Goal: Use online tool/utility: Utilize a website feature to perform a specific function

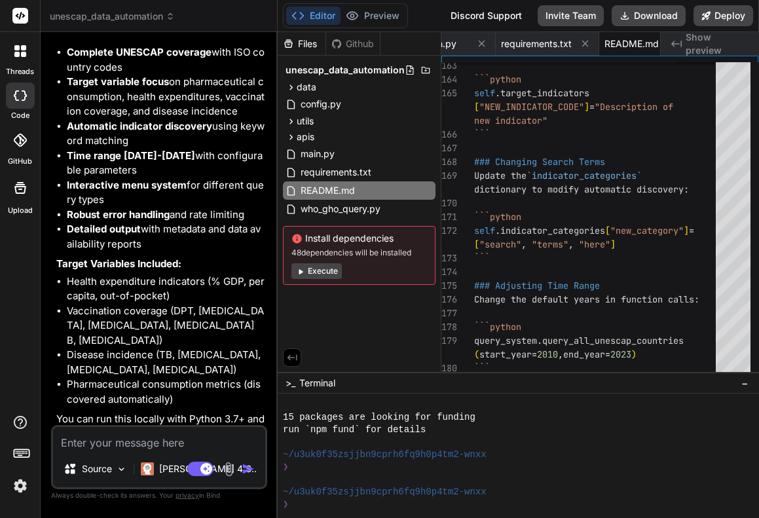
scroll to position [1879, 0]
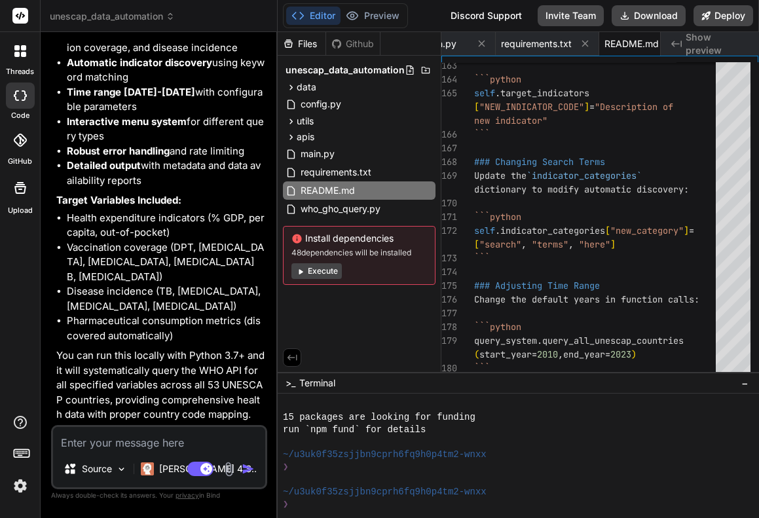
click at [151, 18] on span "unescap_data_automation" at bounding box center [112, 16] width 125 height 13
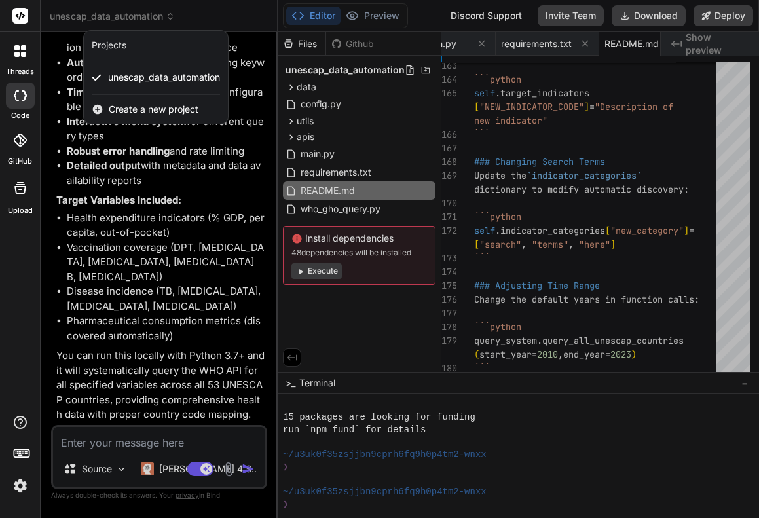
click at [222, 10] on div at bounding box center [379, 259] width 759 height 518
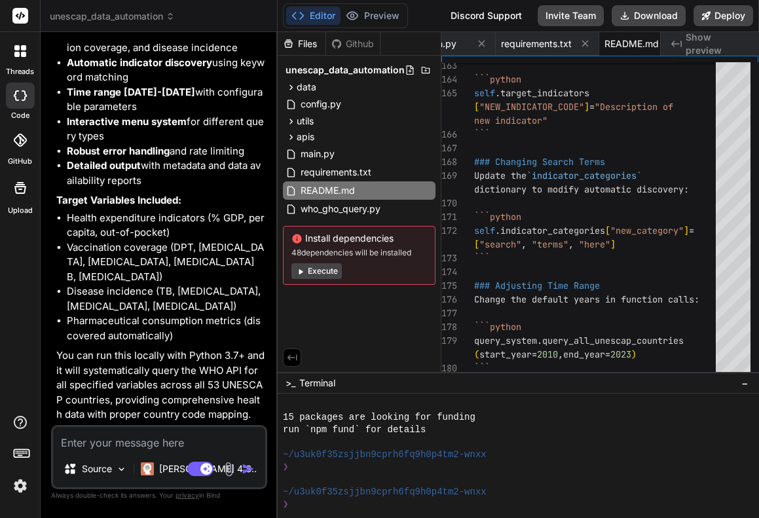
click at [183, 275] on li "Vaccination coverage (DPT, [MEDICAL_DATA], [MEDICAL_DATA], [MEDICAL_DATA] B, [M…" at bounding box center [166, 262] width 198 height 45
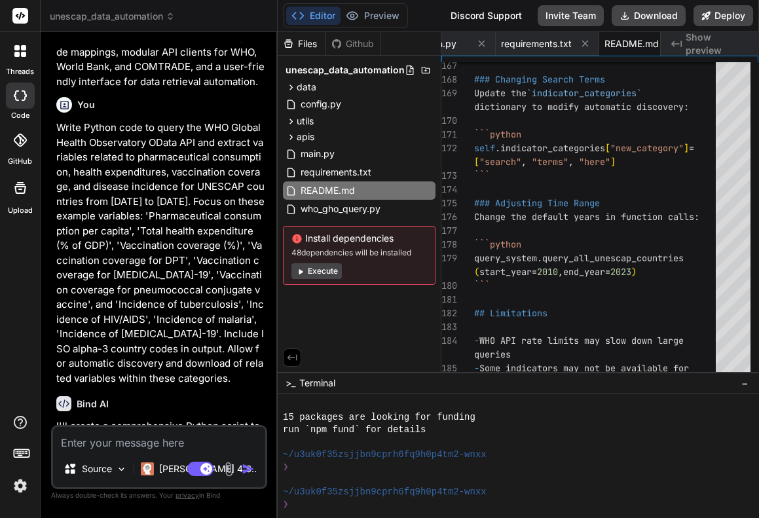
scroll to position [110, 0]
click at [134, 440] on textarea at bounding box center [159, 439] width 212 height 24
paste textarea "Write Python code to query World Bank API for population, GDP, health expenditu…"
type textarea "Write Python code to query World Bank API for population, GDP, health expenditu…"
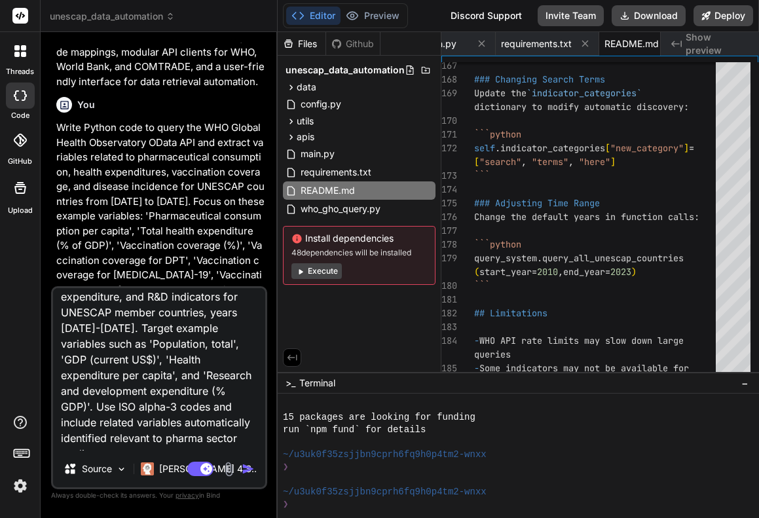
scroll to position [66, 0]
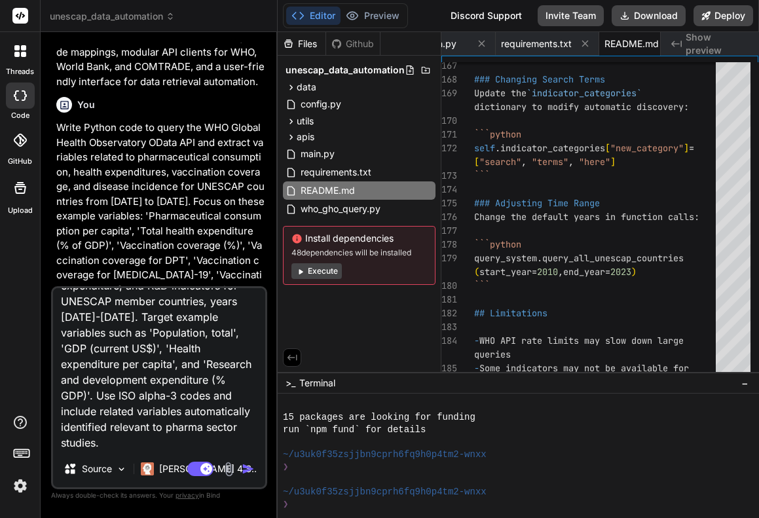
type textarea "x"
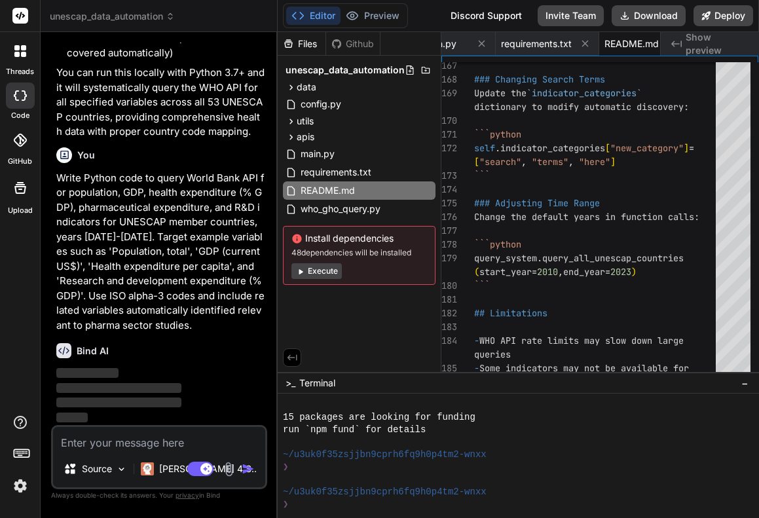
scroll to position [2163, 0]
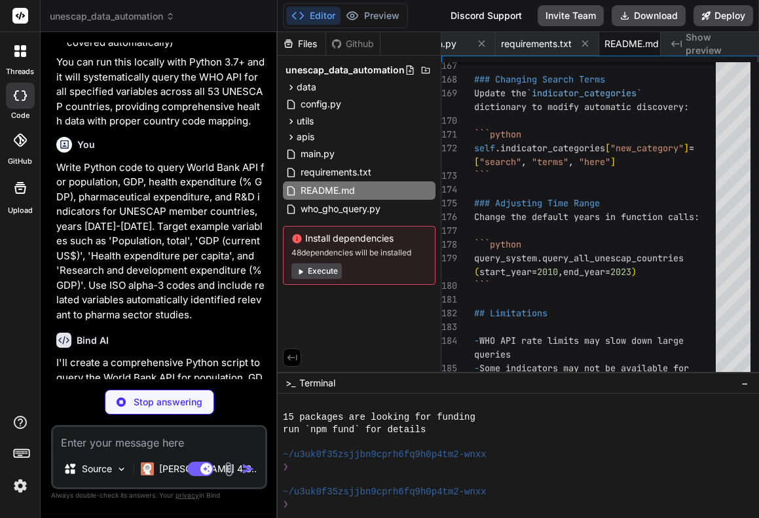
type textarea "x"
type textarea "print("Invalid option. Please try again.") if __name__ == "__main__": main()"
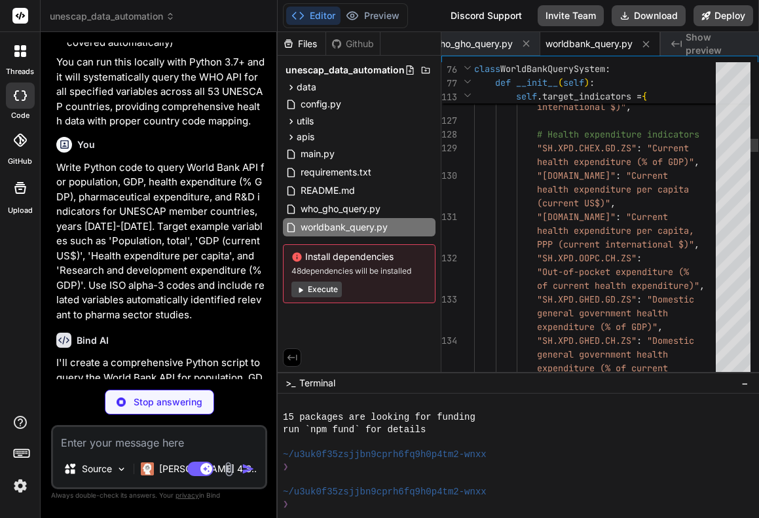
type textarea "x"
type textarea "urllib3>=1.26.0"
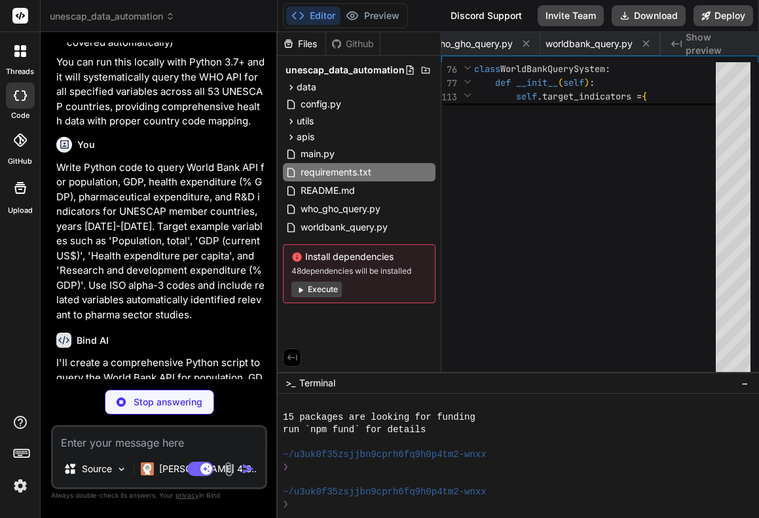
scroll to position [14, 0]
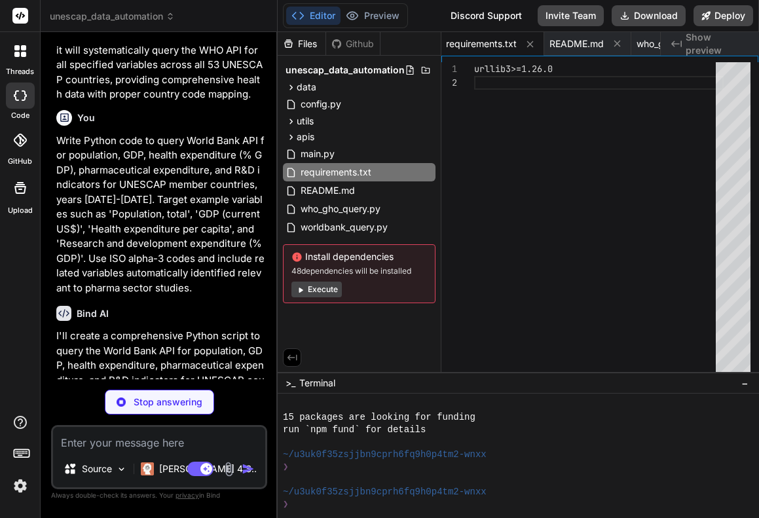
type textarea "x"
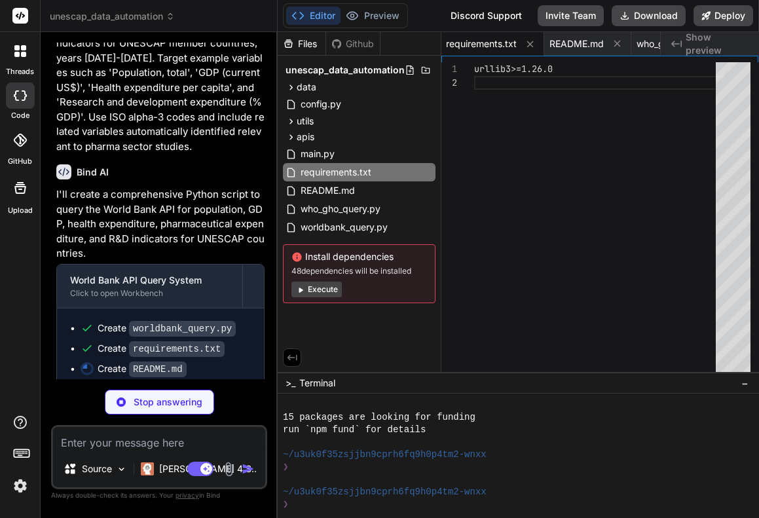
scroll to position [2351, 0]
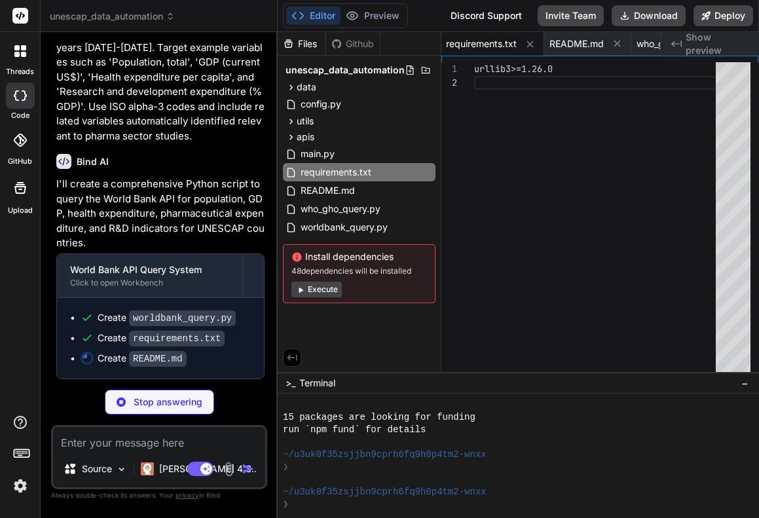
type textarea "may not be available in World Bank data - Historical data completeness varies -…"
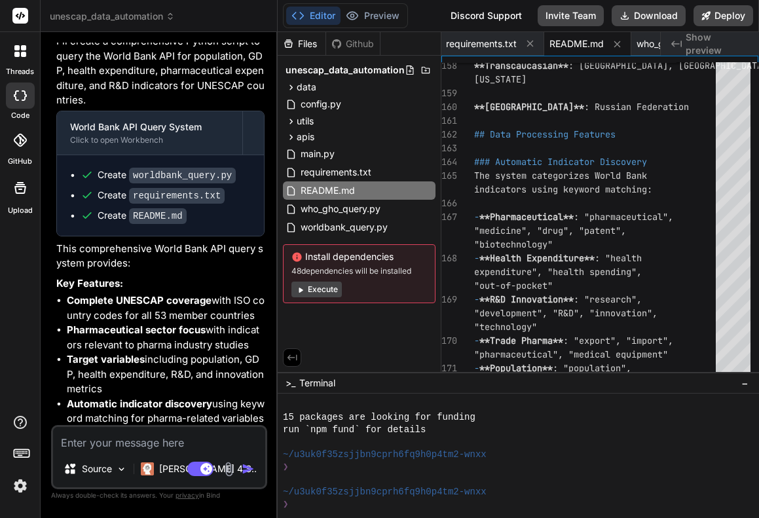
scroll to position [2487, 0]
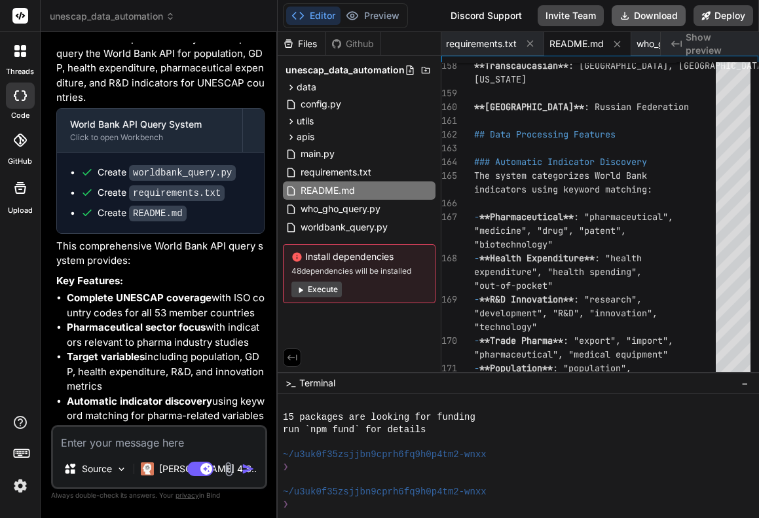
click at [650, 12] on button "Download" at bounding box center [649, 15] width 74 height 21
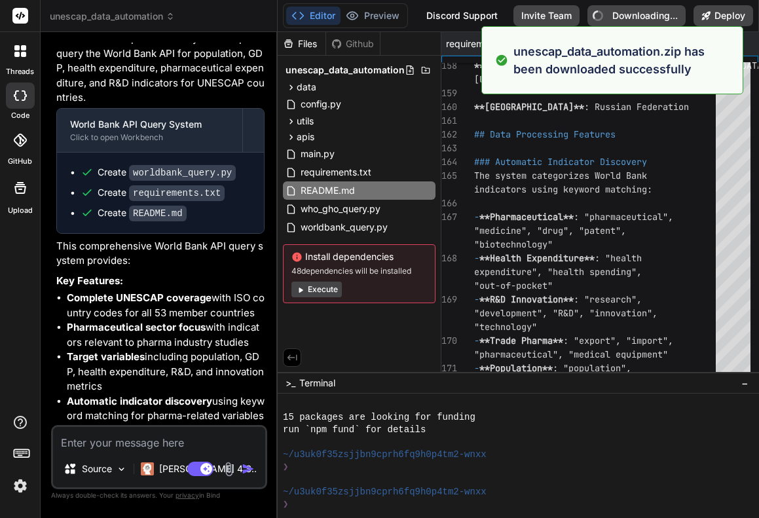
type textarea "x"
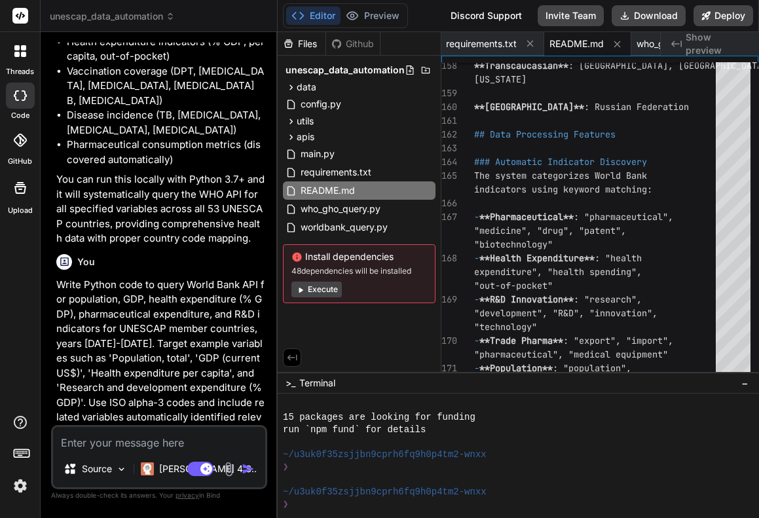
scroll to position [2042, 0]
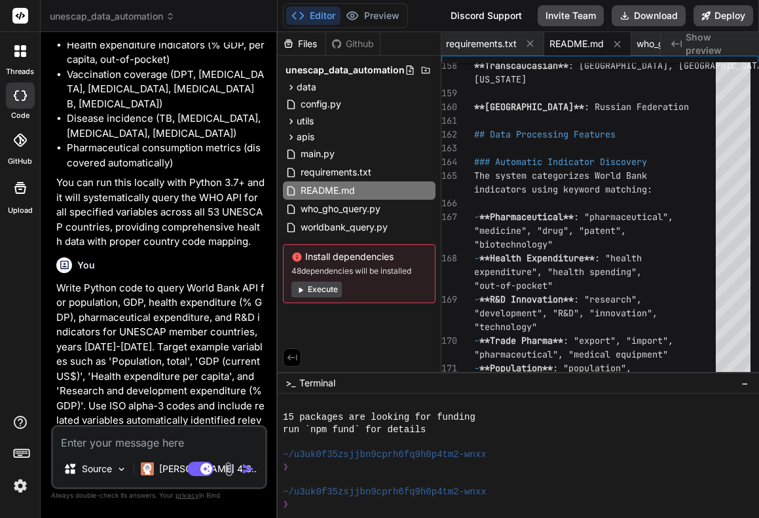
click at [157, 449] on textarea at bounding box center [159, 439] width 212 height 24
type textarea "x"
paste textarea "Write Python code to query the UN COMTRADE API to extract pharmaceutical trade …"
type textarea "Write Python code to query the UN COMTRADE API to extract pharmaceutical trade …"
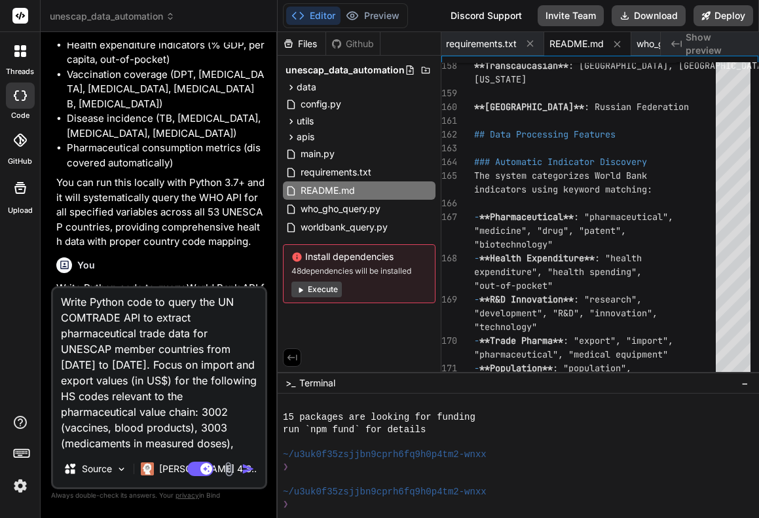
scroll to position [0, 0]
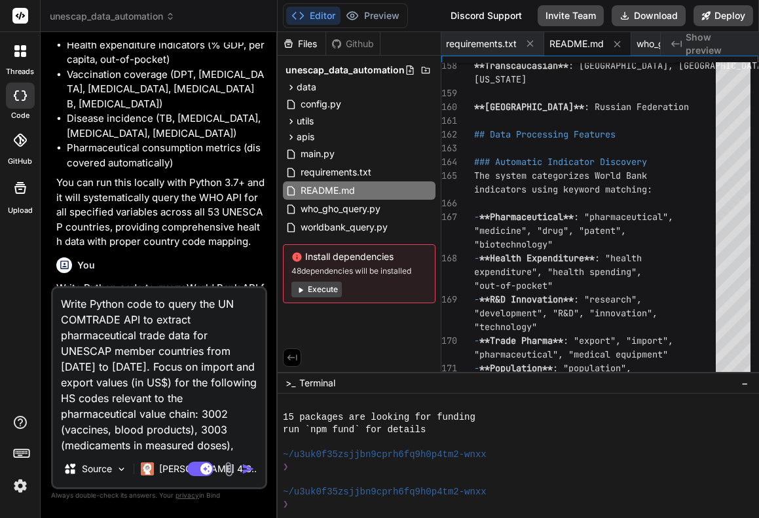
type textarea "x"
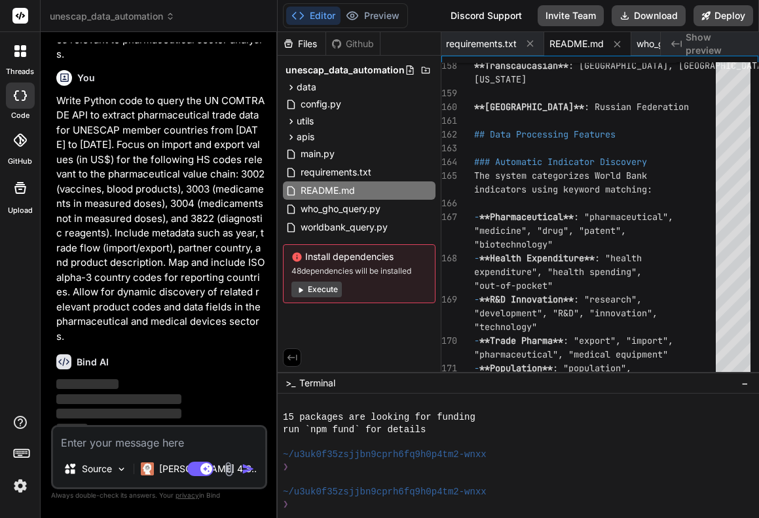
scroll to position [3406, 0]
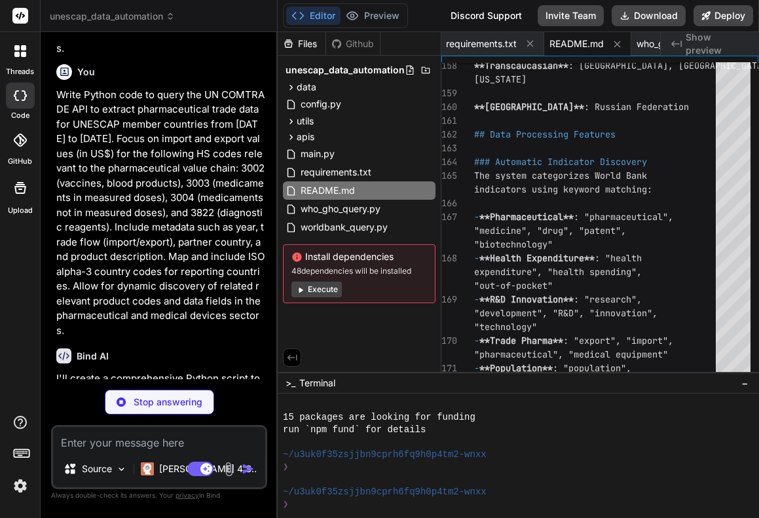
type textarea "x"
type textarea "print("Exiting...") break else: print("Invalid option. Please try again.") if _…"
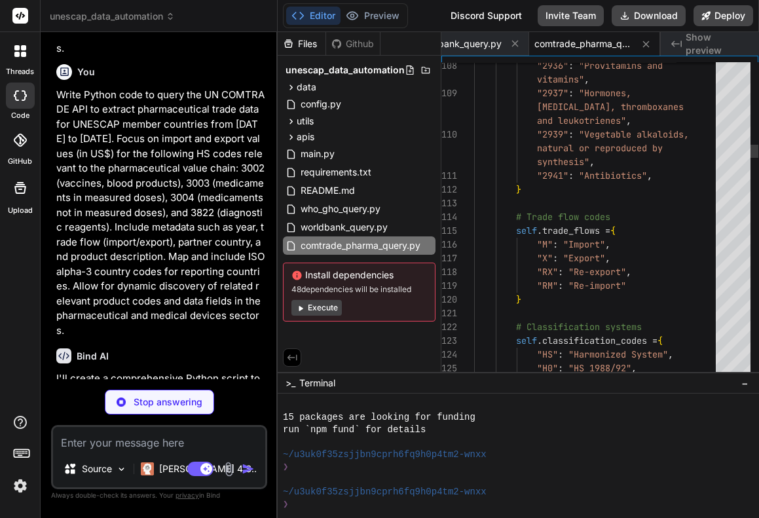
type textarea "x"
type textarea "urllib3>=1.26.0"
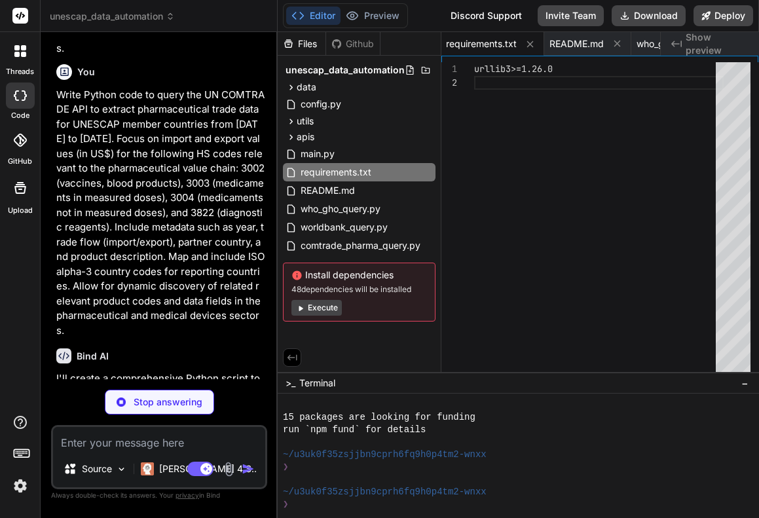
type textarea "x"
type textarea "## Disclaimer Data accuracy depends on country reporting to UN COMTRADE. Some t…"
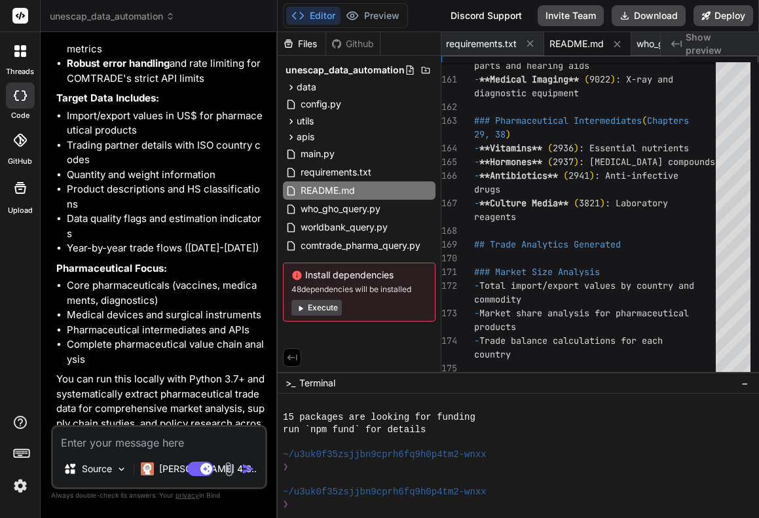
scroll to position [4289, 0]
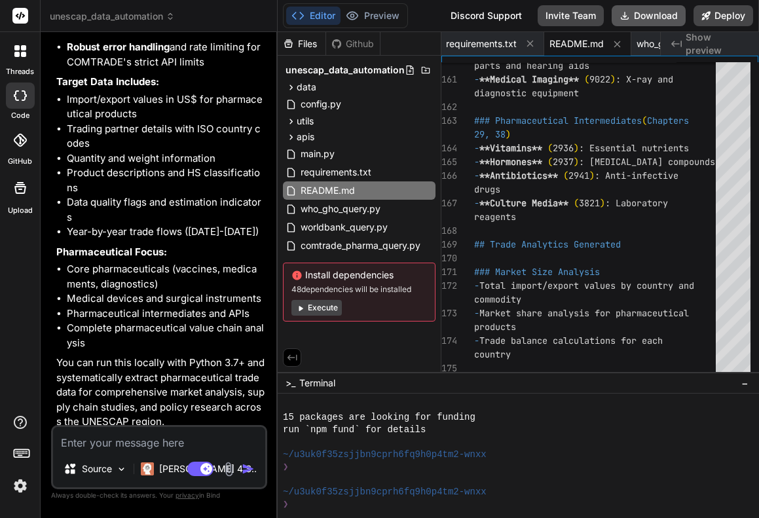
click at [674, 14] on button "Download" at bounding box center [649, 15] width 74 height 21
type textarea "x"
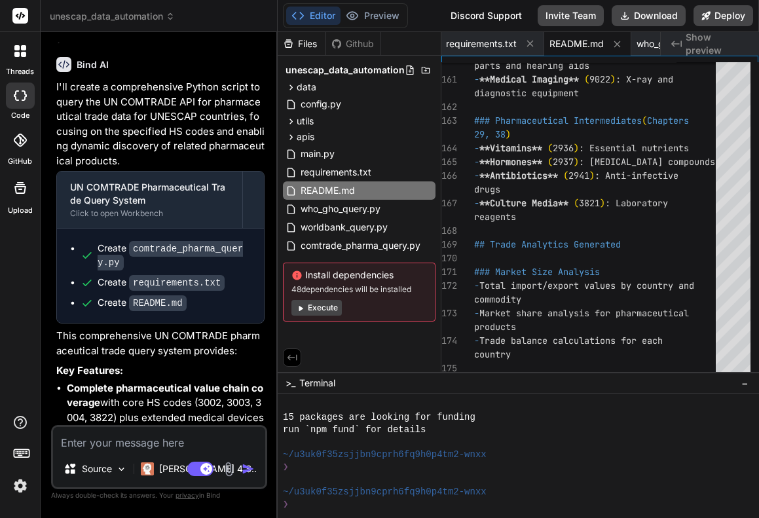
scroll to position [3700, 0]
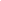
scroll to position [2125, 0]
